Goal: Use online tool/utility: Utilize a website feature to perform a specific function

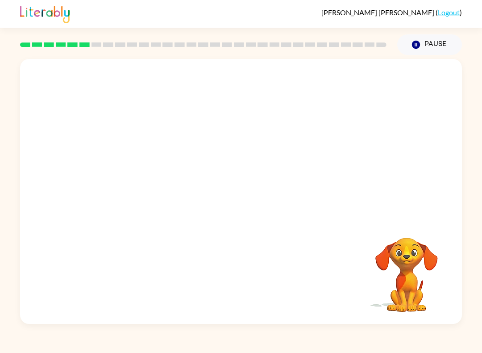
click at [141, 180] on video "Your browser must support playing .mp4 files to use Literably. Please try using…" at bounding box center [241, 139] width 442 height 160
click at [258, 204] on button "button" at bounding box center [241, 196] width 57 height 33
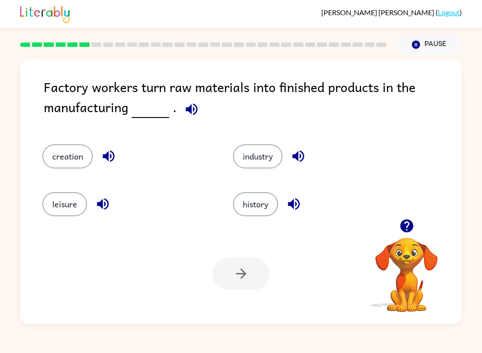
click at [271, 157] on button "industry" at bounding box center [258, 156] width 50 height 24
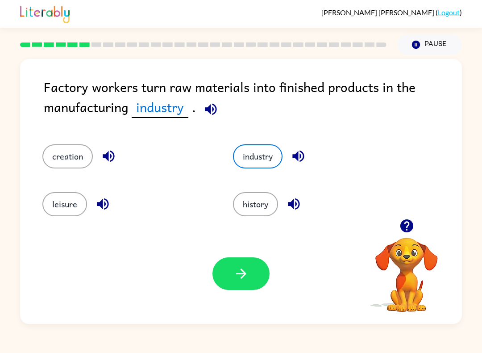
click at [251, 269] on button "button" at bounding box center [241, 273] width 57 height 33
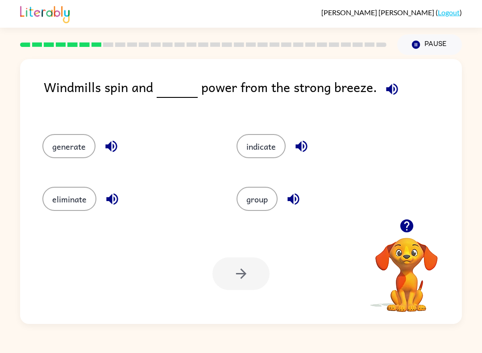
click at [50, 147] on button "generate" at bounding box center [68, 146] width 53 height 24
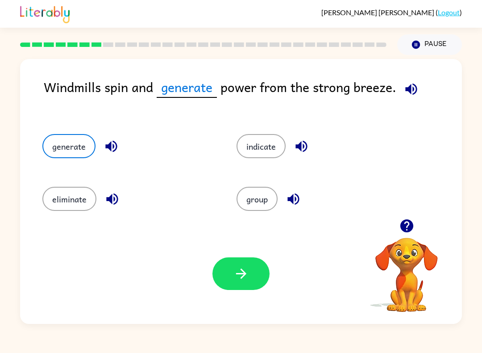
click at [246, 271] on icon "button" at bounding box center [242, 274] width 16 height 16
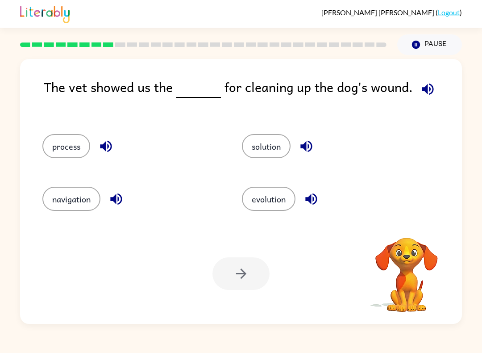
click at [113, 138] on button "button" at bounding box center [106, 146] width 23 height 23
click at [124, 205] on icon "button" at bounding box center [117, 199] width 16 height 16
click at [122, 202] on icon "button" at bounding box center [117, 199] width 16 height 16
click at [122, 199] on icon "button" at bounding box center [116, 199] width 12 height 12
click at [310, 145] on icon "button" at bounding box center [307, 147] width 12 height 12
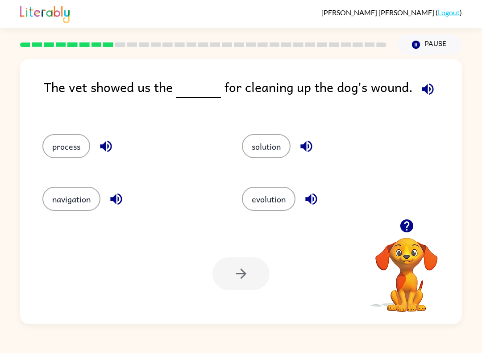
click at [310, 209] on button "button" at bounding box center [311, 199] width 23 height 23
click at [64, 149] on button "process" at bounding box center [66, 146] width 48 height 24
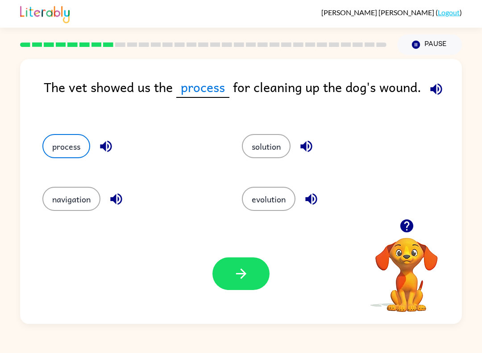
click at [290, 142] on button "solution" at bounding box center [266, 146] width 49 height 24
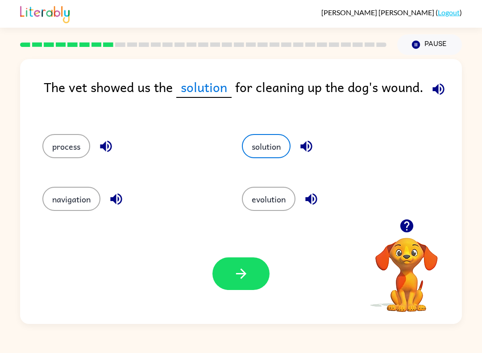
click at [61, 151] on button "process" at bounding box center [66, 146] width 48 height 24
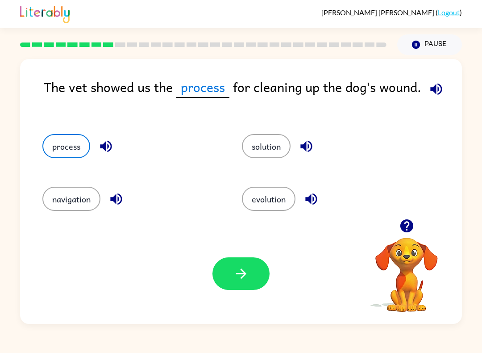
click at [258, 281] on button "button" at bounding box center [241, 273] width 57 height 33
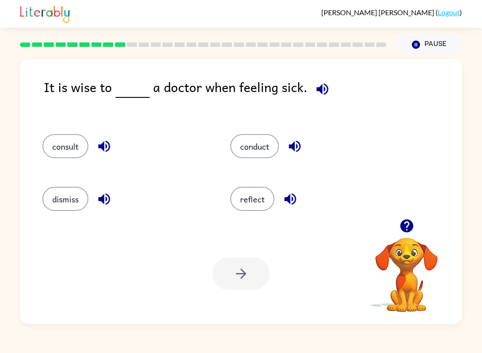
click at [53, 140] on button "consult" at bounding box center [65, 146] width 46 height 24
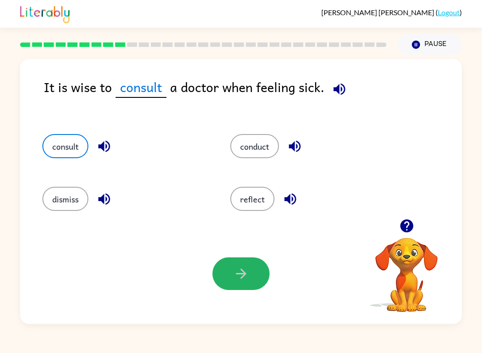
click at [252, 279] on button "button" at bounding box center [241, 273] width 57 height 33
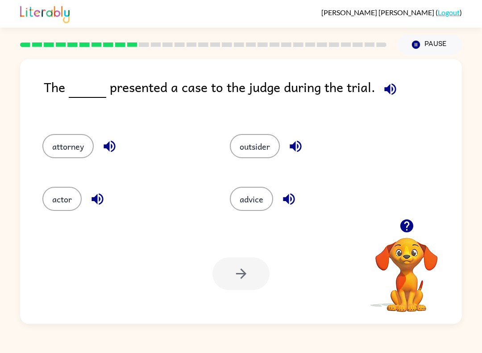
click at [260, 185] on div "advice" at bounding box center [307, 196] width 188 height 53
click at [262, 187] on button "advice" at bounding box center [251, 199] width 43 height 24
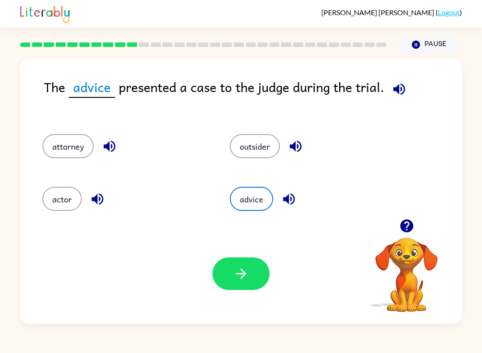
click at [56, 204] on button "actor" at bounding box center [61, 199] width 39 height 24
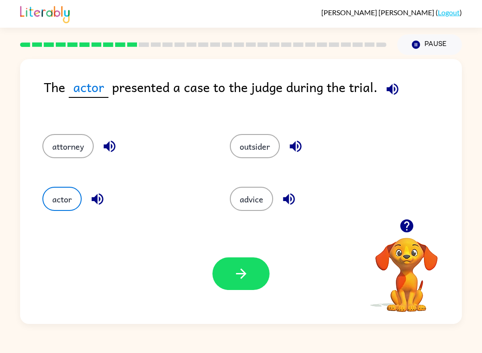
click at [253, 278] on button "button" at bounding box center [241, 273] width 57 height 33
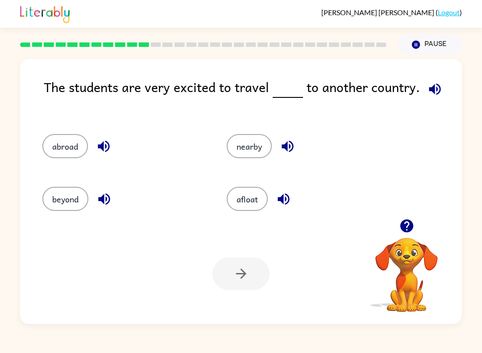
click at [50, 192] on button "beyond" at bounding box center [65, 199] width 46 height 24
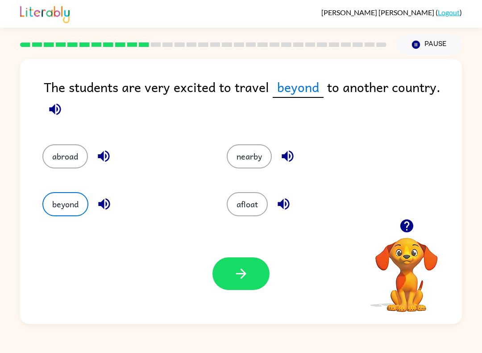
click at [241, 276] on icon "button" at bounding box center [242, 274] width 16 height 16
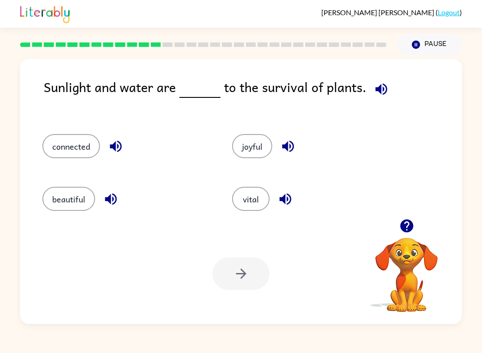
click at [73, 210] on button "beautiful" at bounding box center [68, 199] width 53 height 24
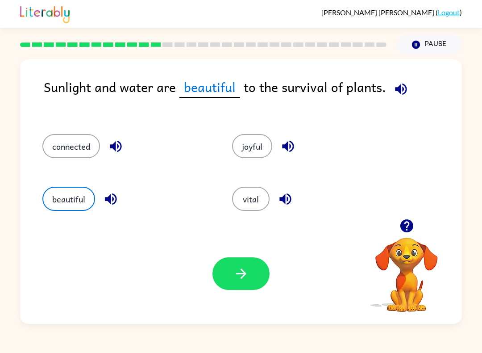
click at [85, 154] on button "connected" at bounding box center [71, 146] width 58 height 24
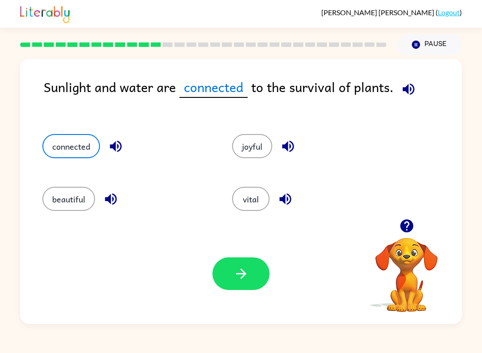
click at [262, 278] on button "button" at bounding box center [241, 273] width 57 height 33
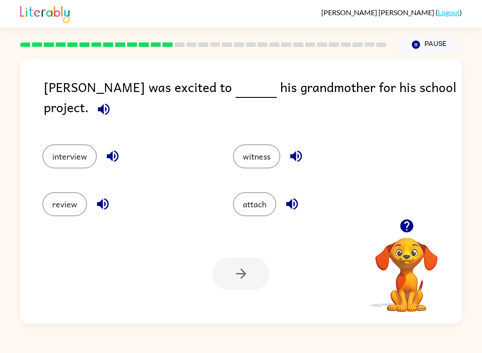
click at [268, 201] on button "attach" at bounding box center [254, 204] width 43 height 24
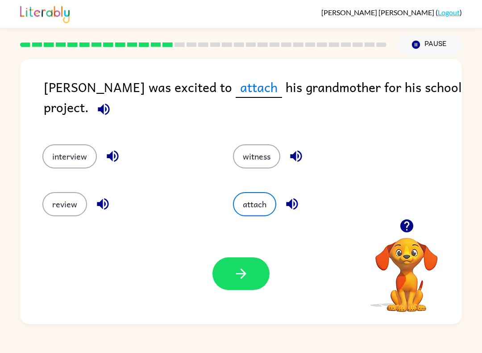
click at [66, 208] on button "review" at bounding box center [64, 204] width 45 height 24
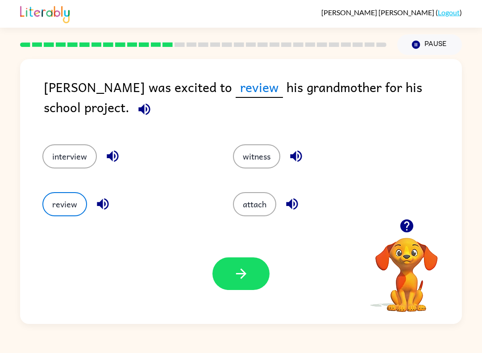
click at [238, 273] on icon "button" at bounding box center [242, 274] width 16 height 16
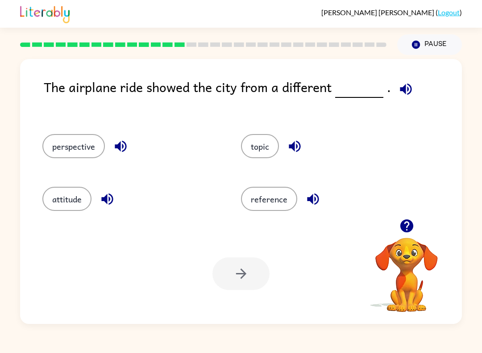
click at [74, 138] on button "perspective" at bounding box center [73, 146] width 63 height 24
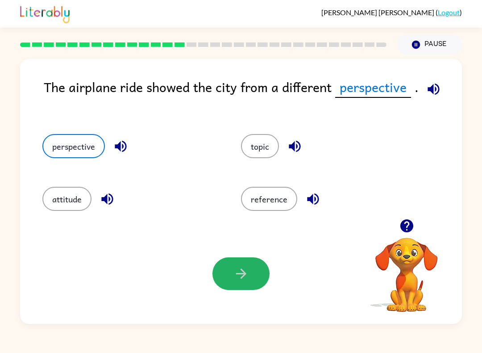
click at [248, 277] on icon "button" at bounding box center [242, 274] width 16 height 16
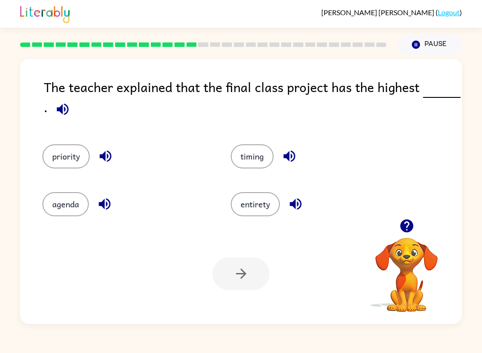
click at [64, 165] on button "priority" at bounding box center [65, 156] width 47 height 24
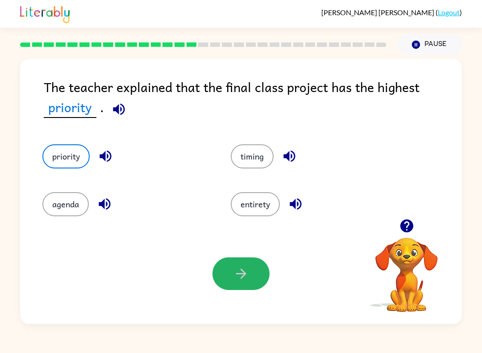
click at [257, 276] on button "button" at bounding box center [241, 273] width 57 height 33
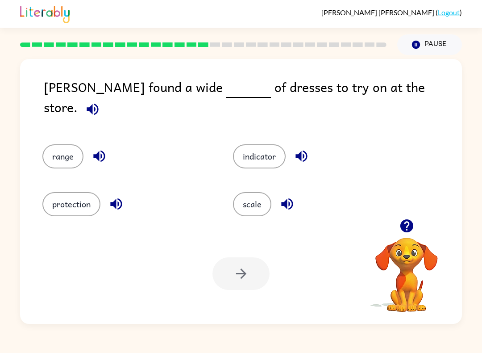
click at [265, 144] on button "indicator" at bounding box center [259, 156] width 53 height 24
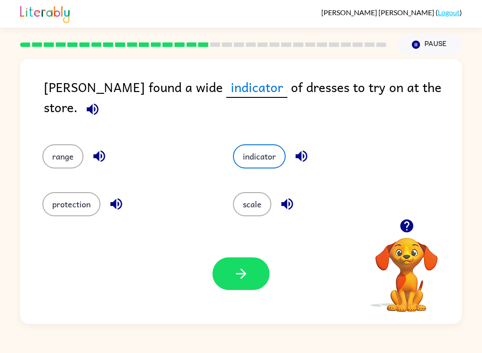
click at [231, 287] on button "button" at bounding box center [241, 273] width 57 height 33
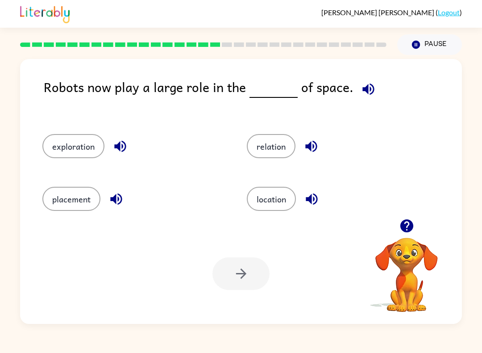
click at [264, 149] on button "relation" at bounding box center [271, 146] width 49 height 24
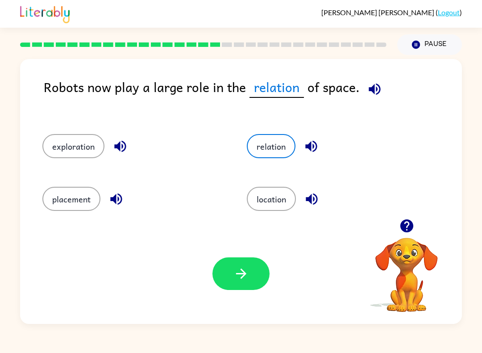
click at [248, 287] on button "button" at bounding box center [241, 273] width 57 height 33
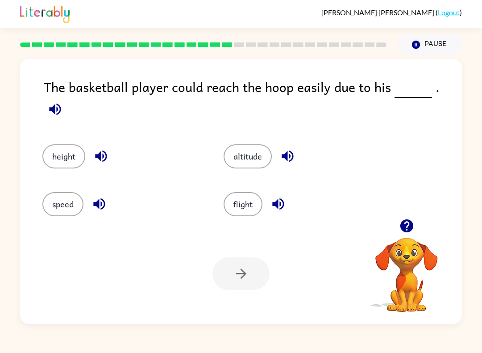
click at [55, 154] on button "height" at bounding box center [63, 156] width 43 height 24
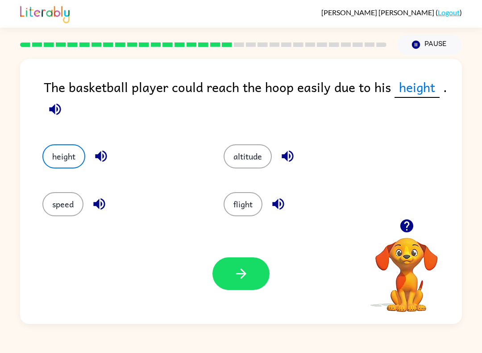
click at [248, 282] on button "button" at bounding box center [241, 273] width 57 height 33
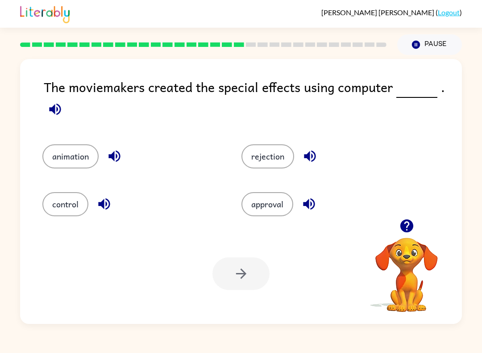
click at [67, 164] on button "animation" at bounding box center [70, 156] width 56 height 24
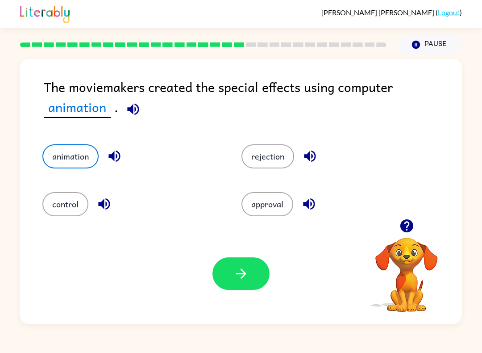
click at [250, 287] on button "button" at bounding box center [241, 273] width 57 height 33
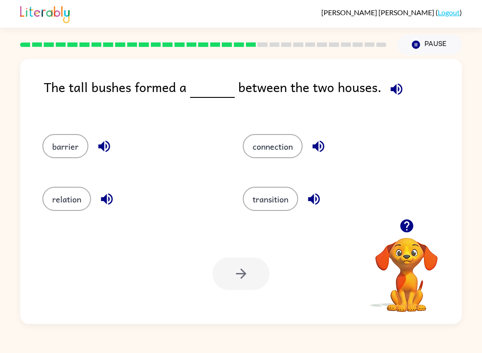
click at [52, 145] on button "barrier" at bounding box center [65, 146] width 46 height 24
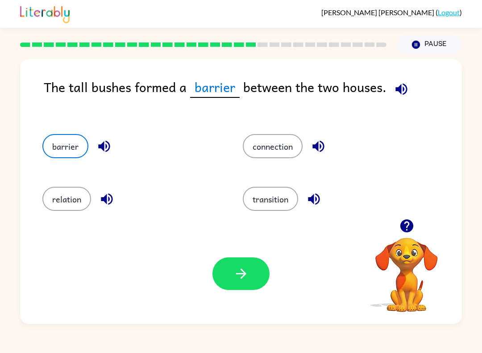
click at [251, 273] on button "button" at bounding box center [241, 273] width 57 height 33
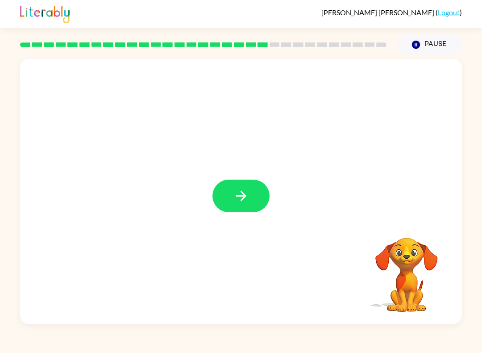
click at [250, 198] on button "button" at bounding box center [241, 196] width 57 height 33
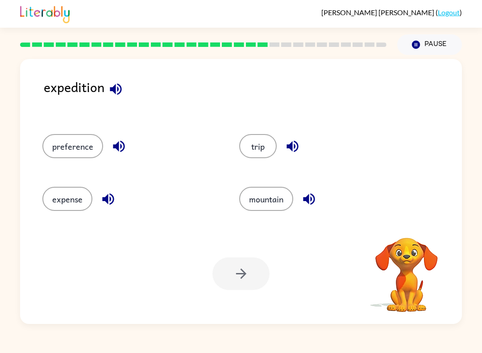
click at [470, 337] on div "[PERSON_NAME] Tejadio-[PERSON_NAME] ( Logout ) Pause Pause expedition preferenc…" at bounding box center [241, 176] width 482 height 353
click at [54, 199] on button "expense" at bounding box center [67, 199] width 50 height 24
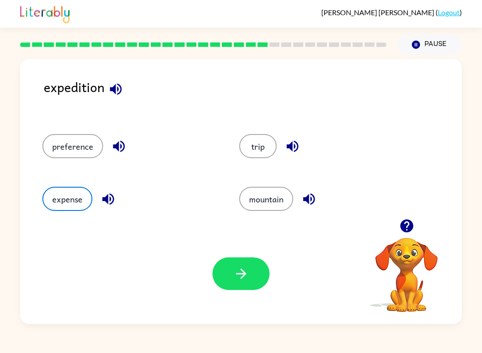
click at [251, 277] on button "button" at bounding box center [241, 273] width 57 height 33
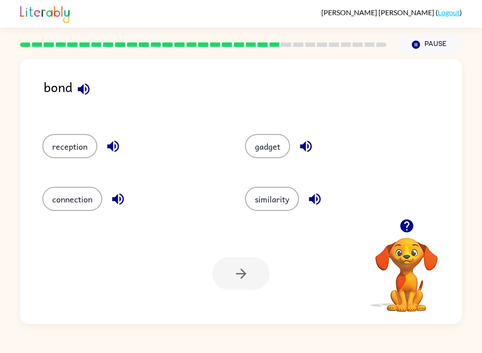
click at [45, 147] on button "reception" at bounding box center [69, 146] width 55 height 24
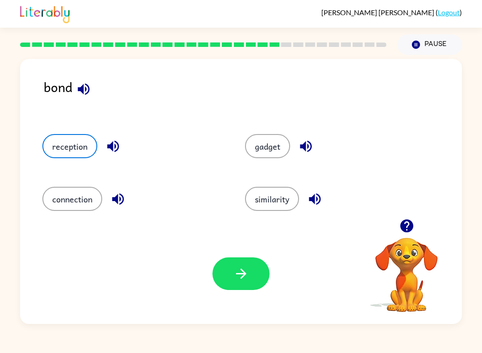
click at [250, 282] on button "button" at bounding box center [241, 273] width 57 height 33
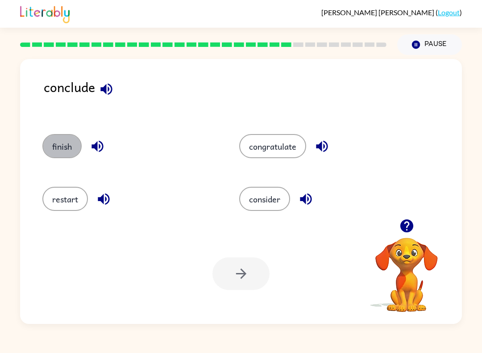
click at [53, 145] on button "finish" at bounding box center [61, 146] width 39 height 24
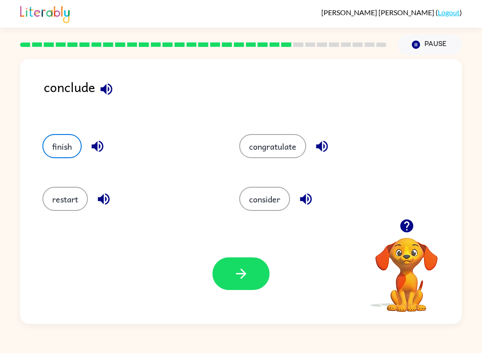
click at [248, 277] on icon "button" at bounding box center [242, 274] width 16 height 16
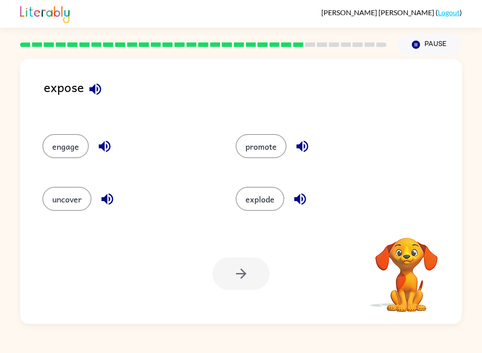
click at [266, 143] on button "promote" at bounding box center [261, 146] width 51 height 24
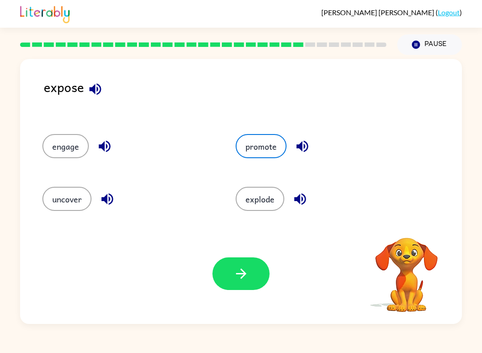
click at [234, 267] on icon "button" at bounding box center [242, 274] width 16 height 16
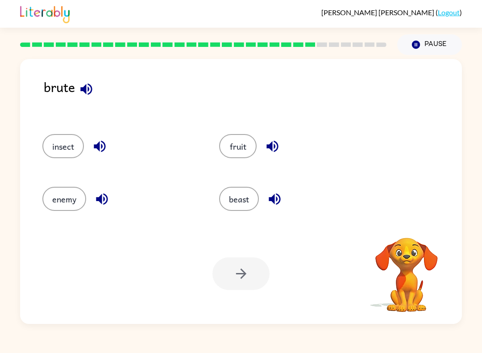
click at [249, 200] on button "beast" at bounding box center [239, 199] width 40 height 24
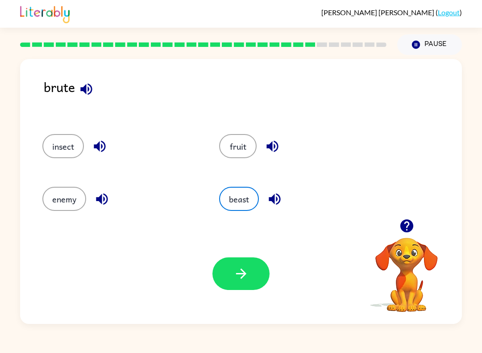
click at [238, 210] on button "beast" at bounding box center [239, 199] width 40 height 24
click at [243, 275] on icon "button" at bounding box center [242, 274] width 16 height 16
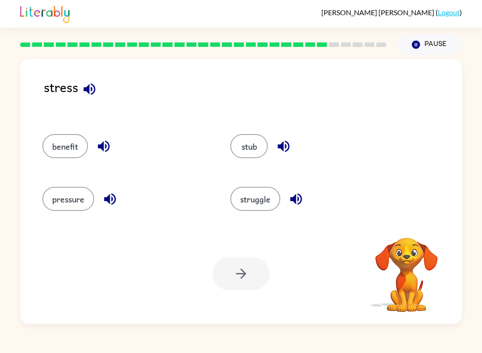
click at [56, 202] on button "pressure" at bounding box center [68, 199] width 52 height 24
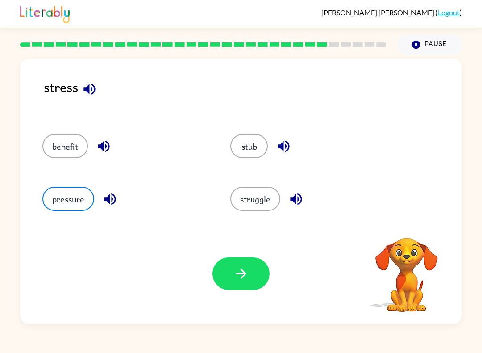
click at [247, 273] on icon "button" at bounding box center [242, 274] width 16 height 16
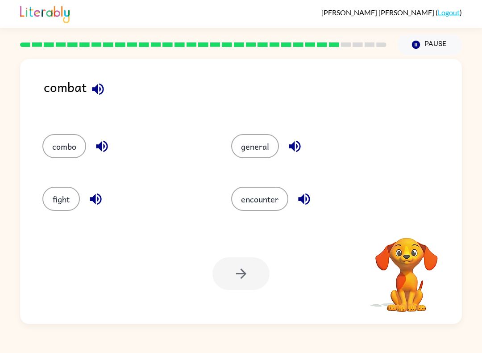
click at [57, 193] on button "fight" at bounding box center [61, 199] width 38 height 24
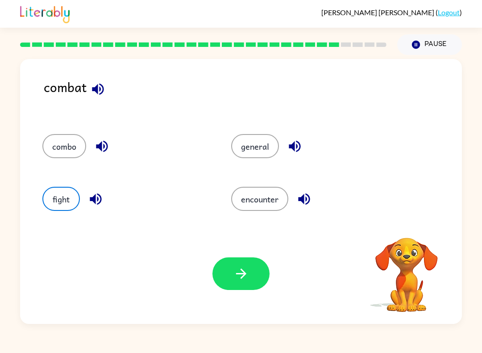
click at [245, 267] on icon "button" at bounding box center [242, 274] width 16 height 16
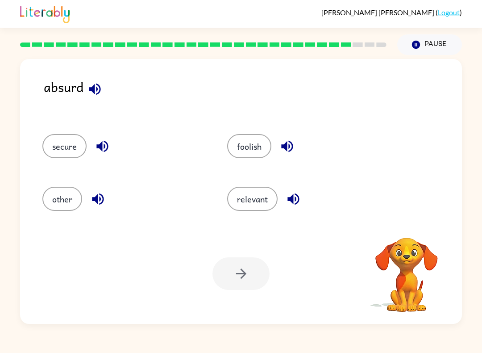
click at [259, 144] on button "foolish" at bounding box center [249, 146] width 44 height 24
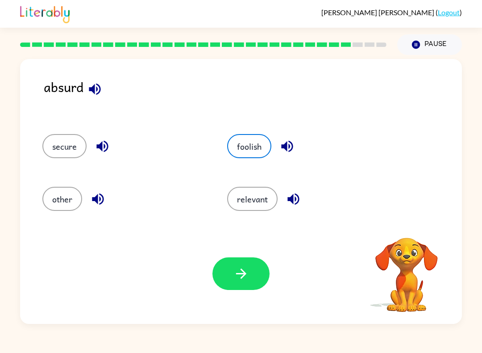
click at [243, 268] on icon "button" at bounding box center [242, 274] width 16 height 16
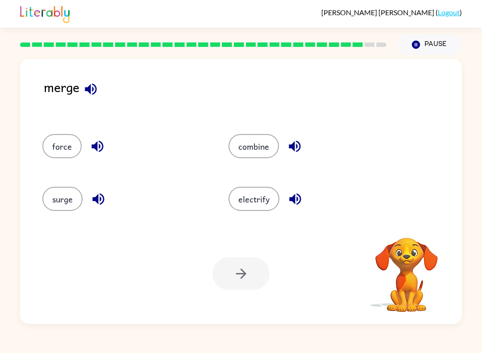
click at [54, 206] on button "surge" at bounding box center [62, 199] width 40 height 24
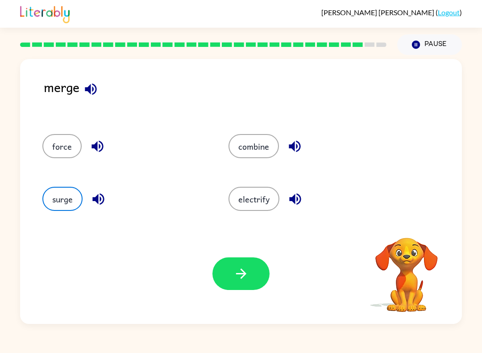
click at [247, 278] on icon "button" at bounding box center [242, 274] width 16 height 16
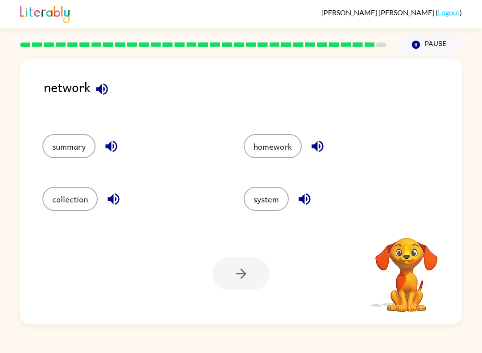
click at [264, 211] on button "system" at bounding box center [266, 199] width 45 height 24
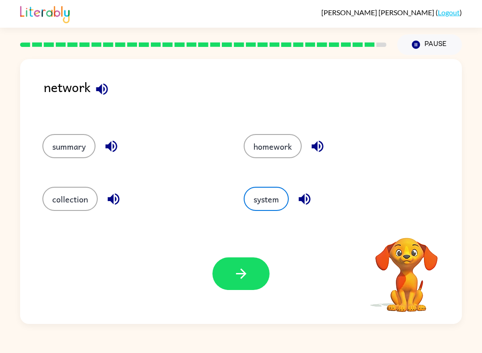
click at [245, 285] on button "button" at bounding box center [241, 273] width 57 height 33
